Goal: Task Accomplishment & Management: Use online tool/utility

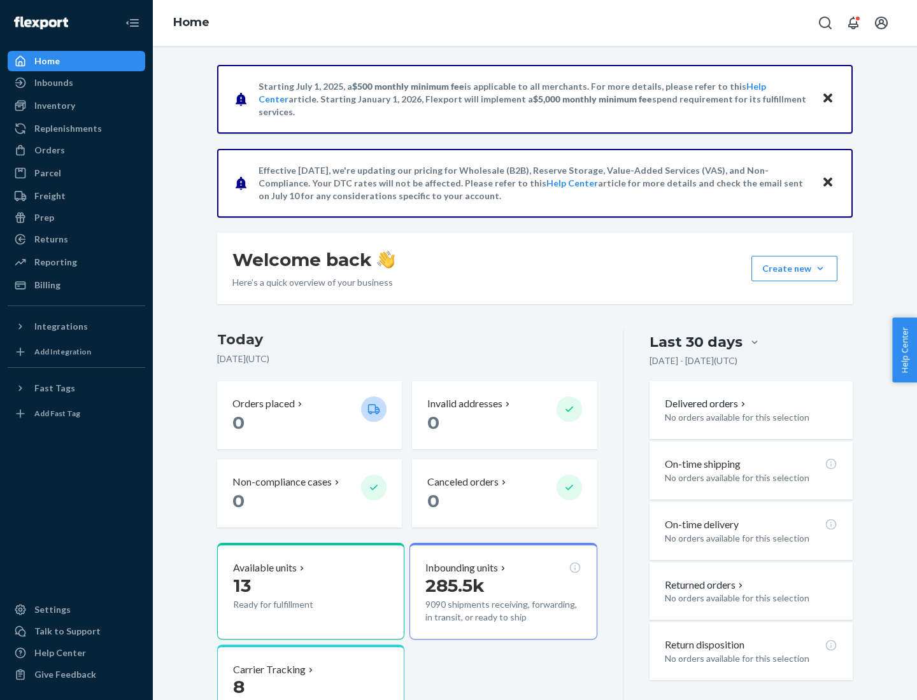
click at [66, 129] on div "Replenishments" at bounding box center [67, 128] width 67 height 13
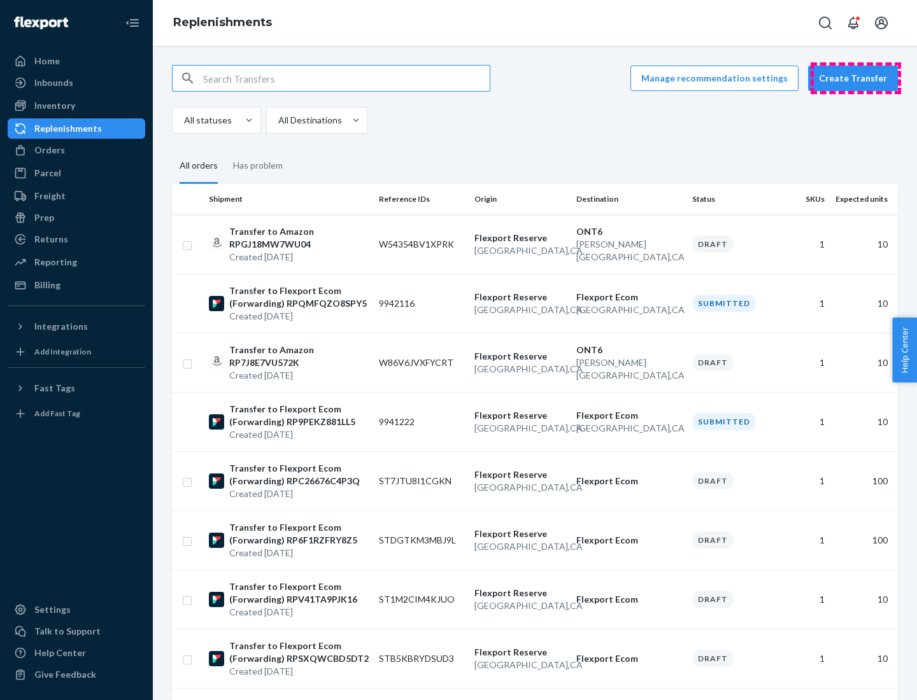
click at [856, 78] on button "Create Transfer" at bounding box center [853, 78] width 90 height 25
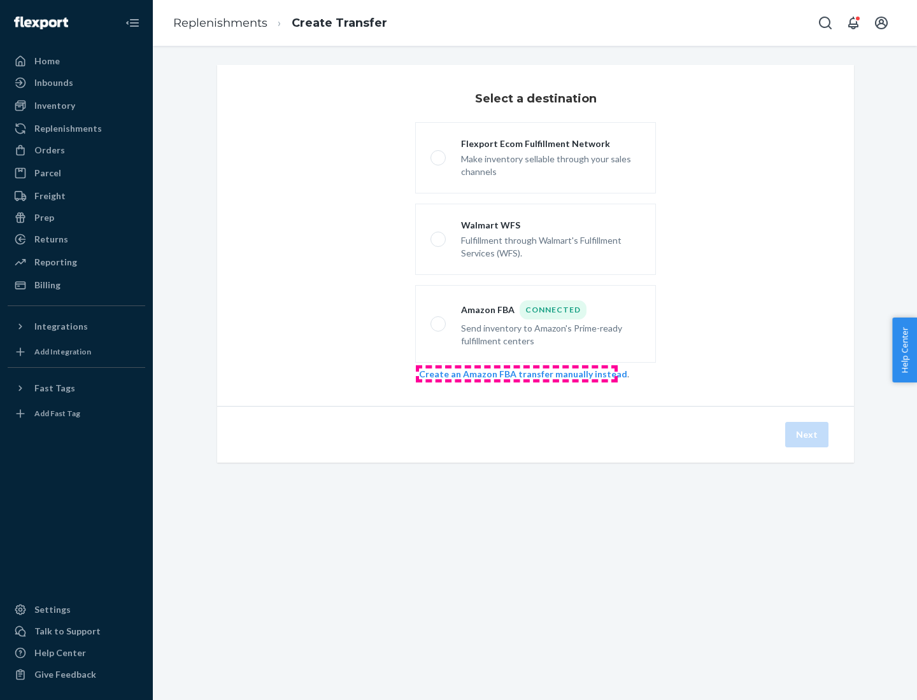
click at [516, 374] on link "Create an Amazon FBA transfer manually instead" at bounding box center [523, 374] width 208 height 11
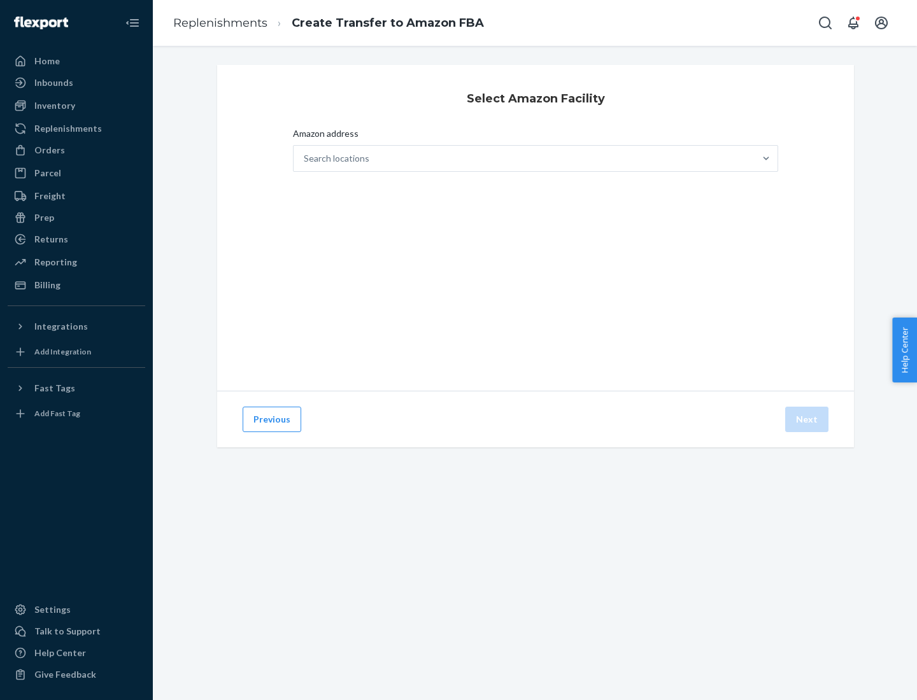
click at [524, 159] on div "Search locations" at bounding box center [524, 158] width 461 height 25
click at [305, 159] on input "Amazon address Search locations" at bounding box center [304, 158] width 1 height 13
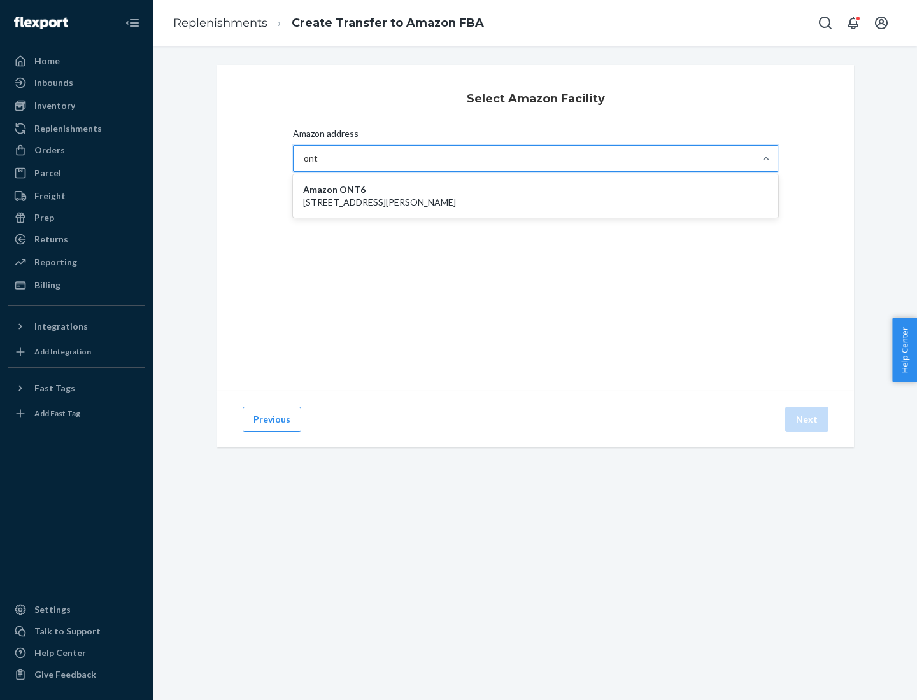
type input "ont6"
click at [535, 196] on p "[STREET_ADDRESS][PERSON_NAME]" at bounding box center [535, 202] width 465 height 13
click at [323, 165] on input "ont6" at bounding box center [314, 158] width 20 height 13
click at [807, 420] on button "Next" at bounding box center [806, 419] width 43 height 25
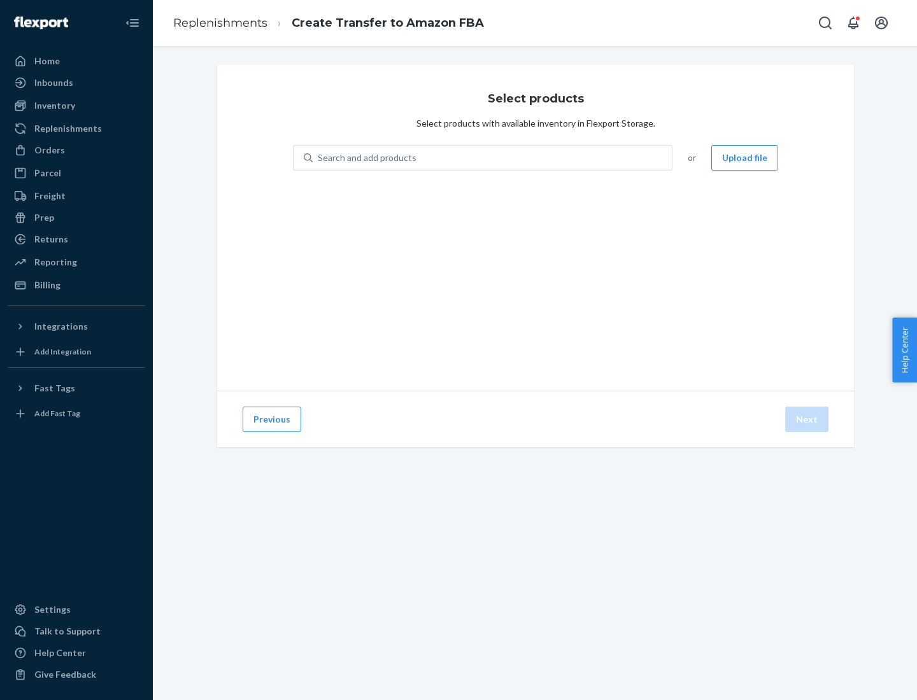
click at [365, 158] on div "Search and add products" at bounding box center [367, 158] width 99 height 13
click at [319, 158] on input "Search and add products" at bounding box center [318, 158] width 1 height 13
type input "test"
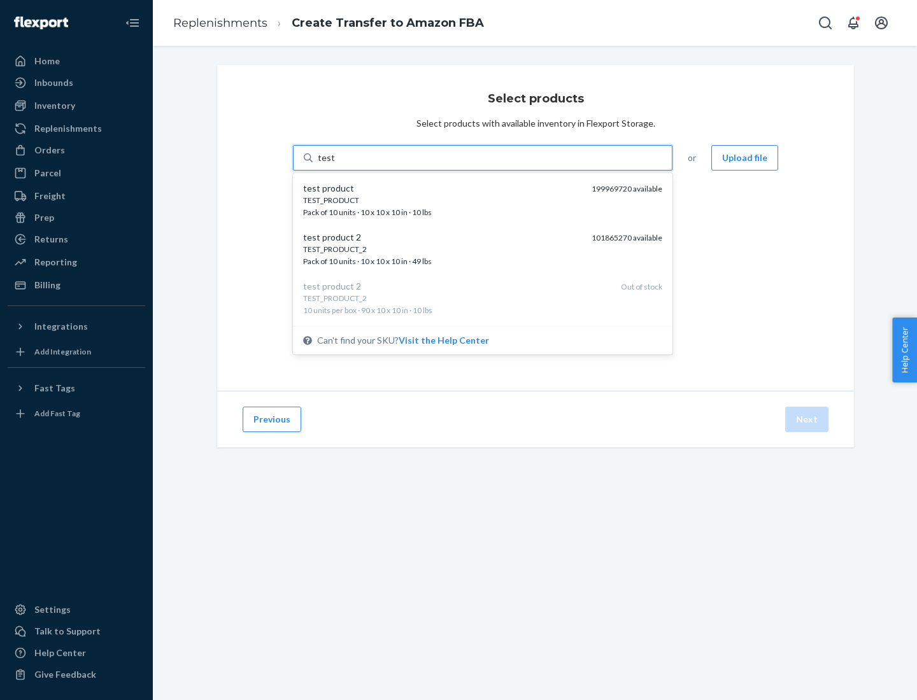
scroll to position [6, 0]
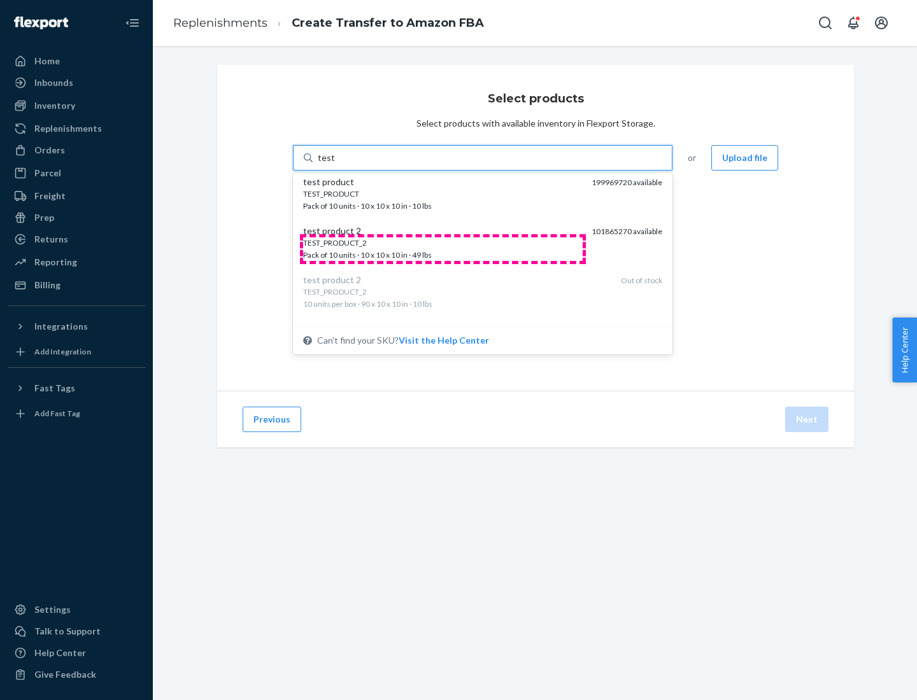
click at [442, 249] on div "TEST_PRODUCT_2 Pack of 10 units · 10 x 10 x 10 in · 49 lbs" at bounding box center [442, 249] width 278 height 24
click at [334, 164] on input "test" at bounding box center [326, 158] width 17 height 13
